Goal: Browse casually

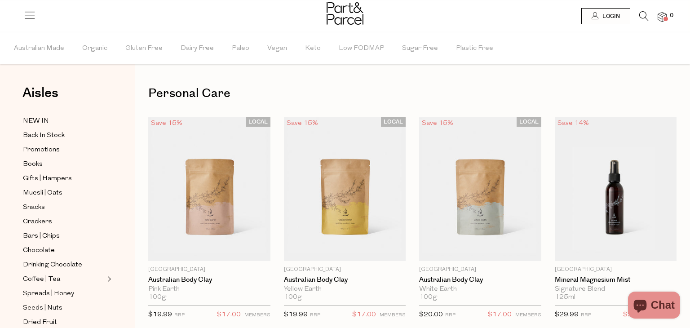
click at [644, 19] on icon at bounding box center [644, 16] width 9 height 10
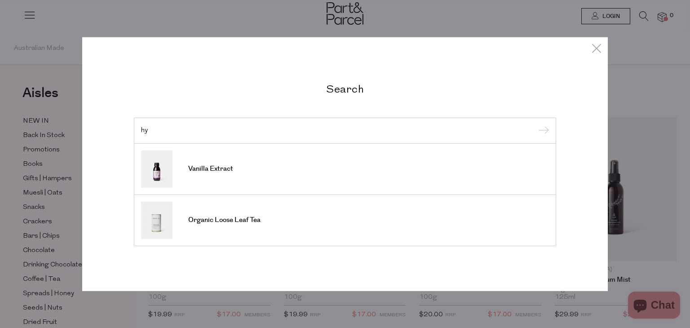
type input "h"
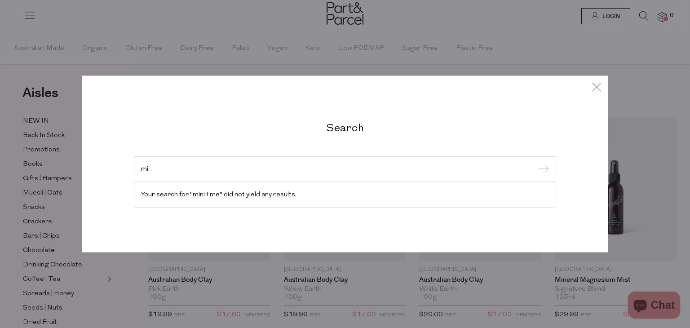
type input "m"
click at [451, 18] on div "Search Your search for "mini+me" did not yield any results." at bounding box center [345, 164] width 526 height 328
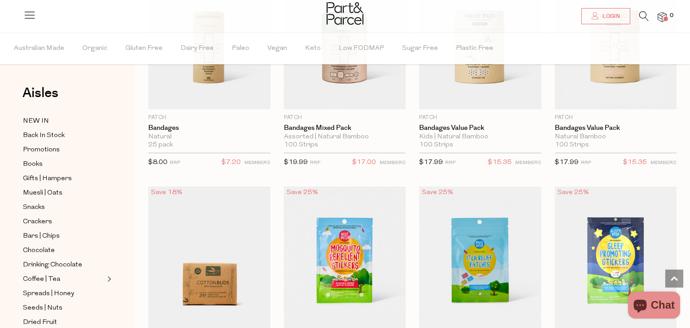
scroll to position [4355, 0]
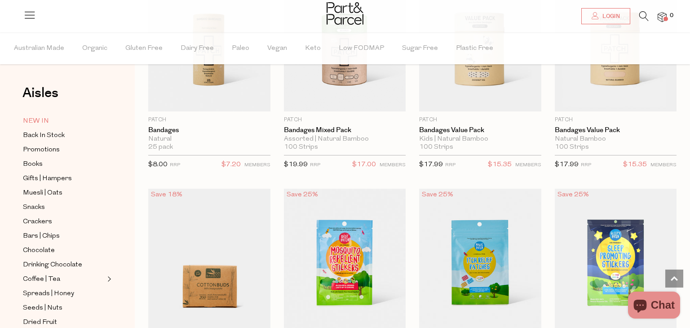
click at [44, 124] on span "NEW IN" at bounding box center [36, 121] width 26 height 11
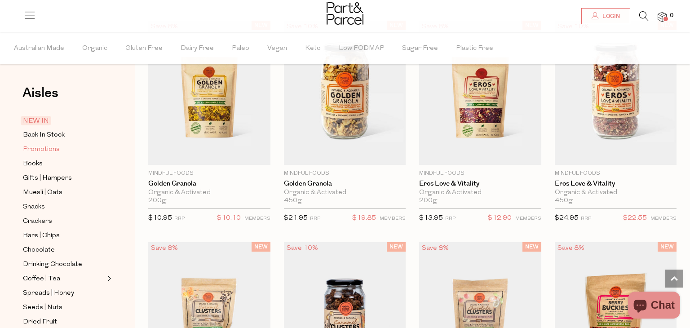
click at [47, 151] on span "Promotions" at bounding box center [41, 149] width 37 height 11
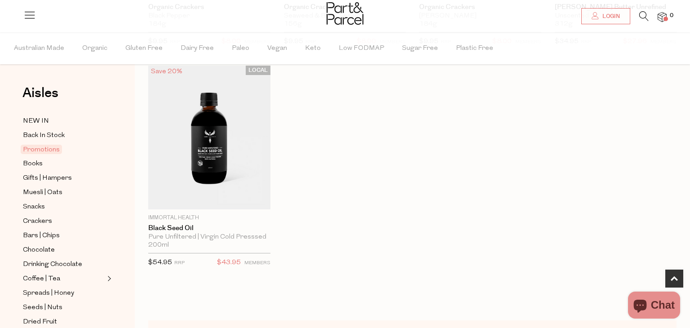
scroll to position [495, 0]
click at [37, 164] on span "Books" at bounding box center [33, 164] width 20 height 11
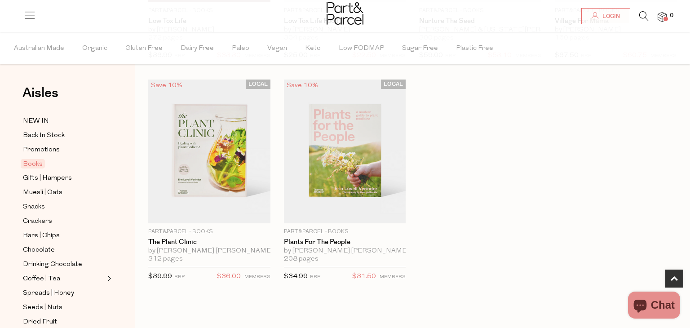
scroll to position [484, 0]
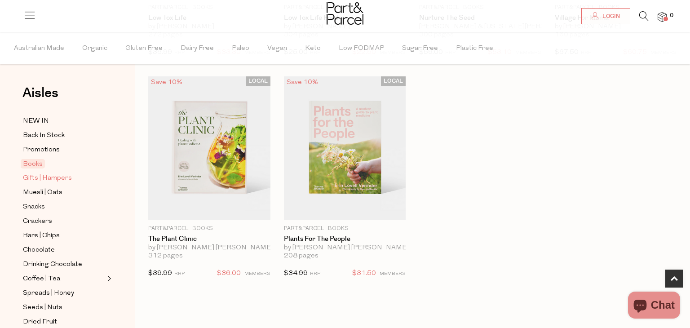
click at [60, 182] on span "Gifts | Hampers" at bounding box center [47, 178] width 49 height 11
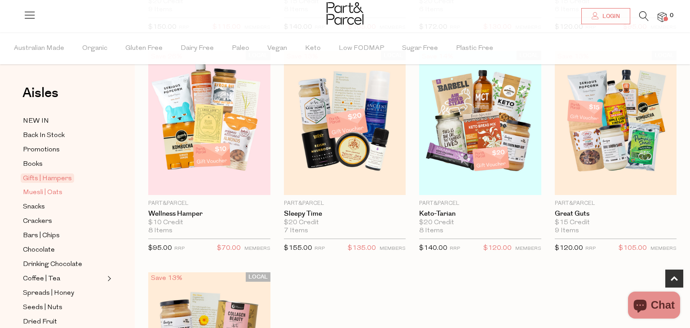
click at [27, 190] on span "Muesli | Oats" at bounding box center [43, 192] width 40 height 11
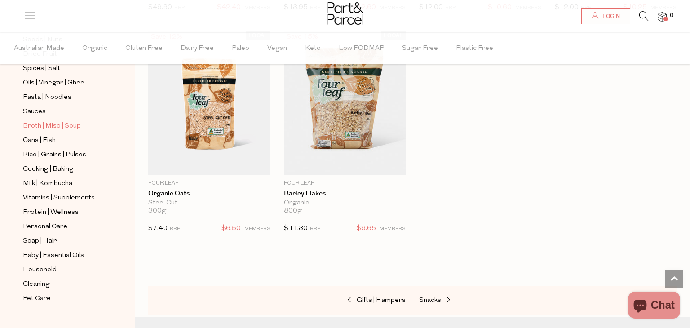
scroll to position [268, 0]
click at [76, 122] on span "Broth | Miso | Soup" at bounding box center [52, 126] width 58 height 11
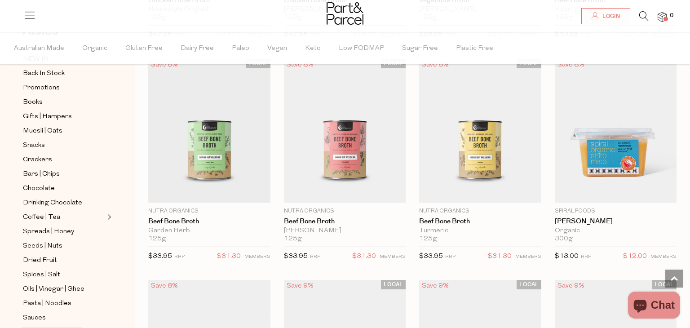
scroll to position [1385, 0]
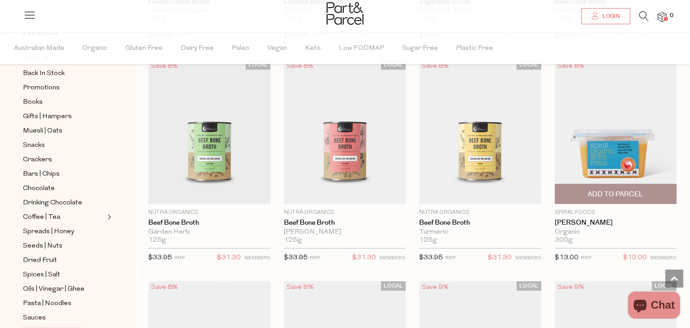
click at [608, 165] on img at bounding box center [616, 132] width 122 height 144
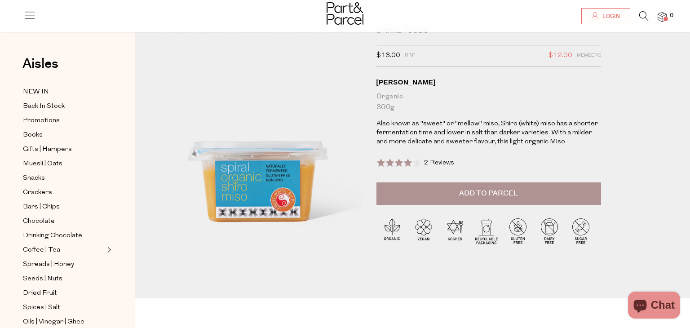
scroll to position [32, 0]
click at [512, 136] on p "Also known as "sweet" or "mellow" miso, Shiro (white) miso has a shorter fermen…" at bounding box center [489, 133] width 225 height 27
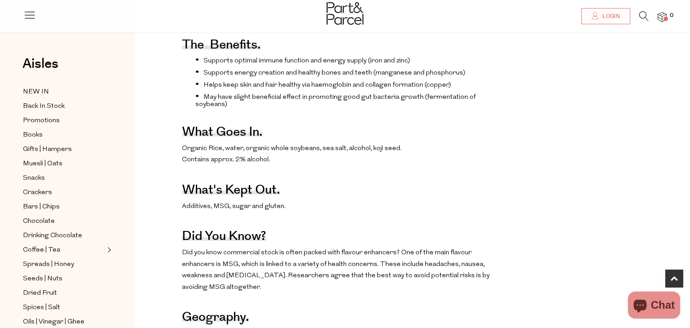
scroll to position [339, 0]
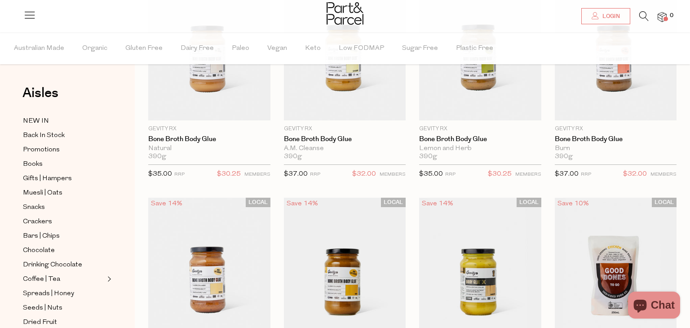
scroll to position [119, 0]
